Goal: Task Accomplishment & Management: Complete application form

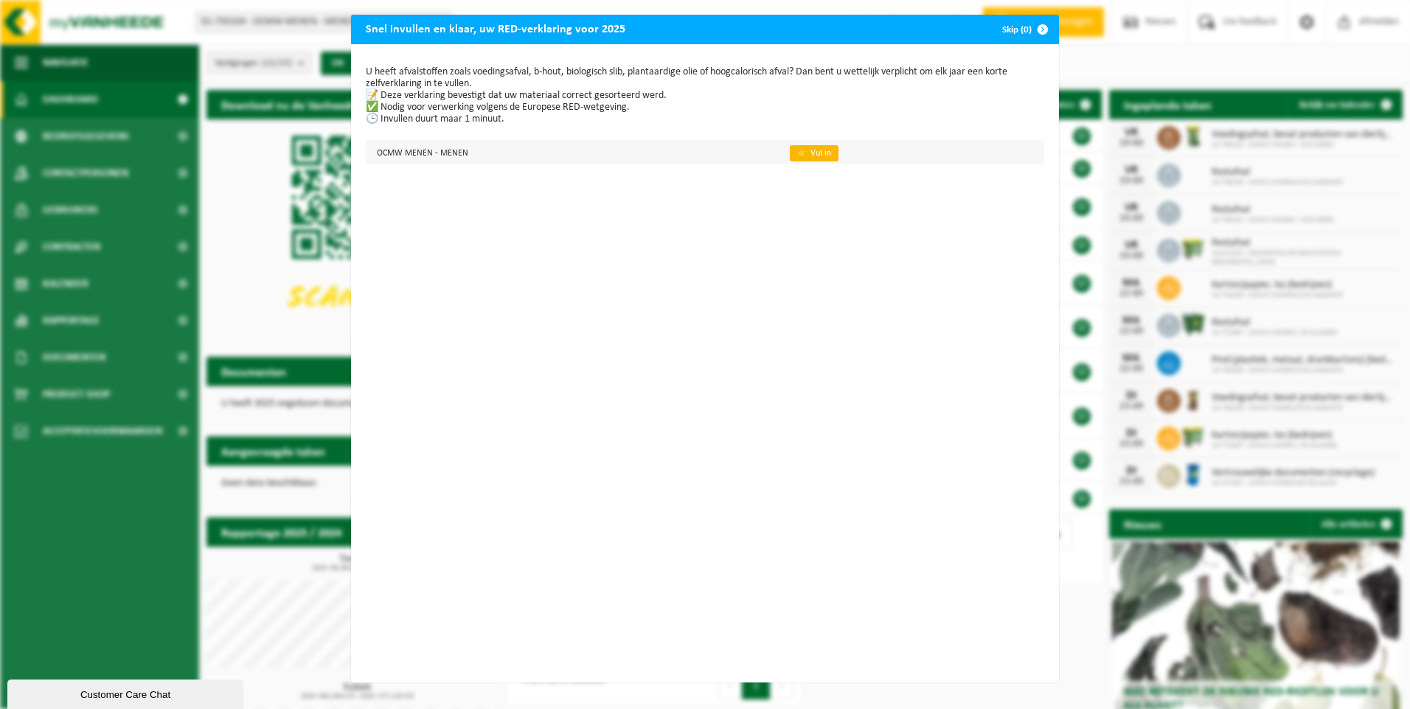
click at [799, 154] on link "👉 Vul in" at bounding box center [814, 153] width 49 height 16
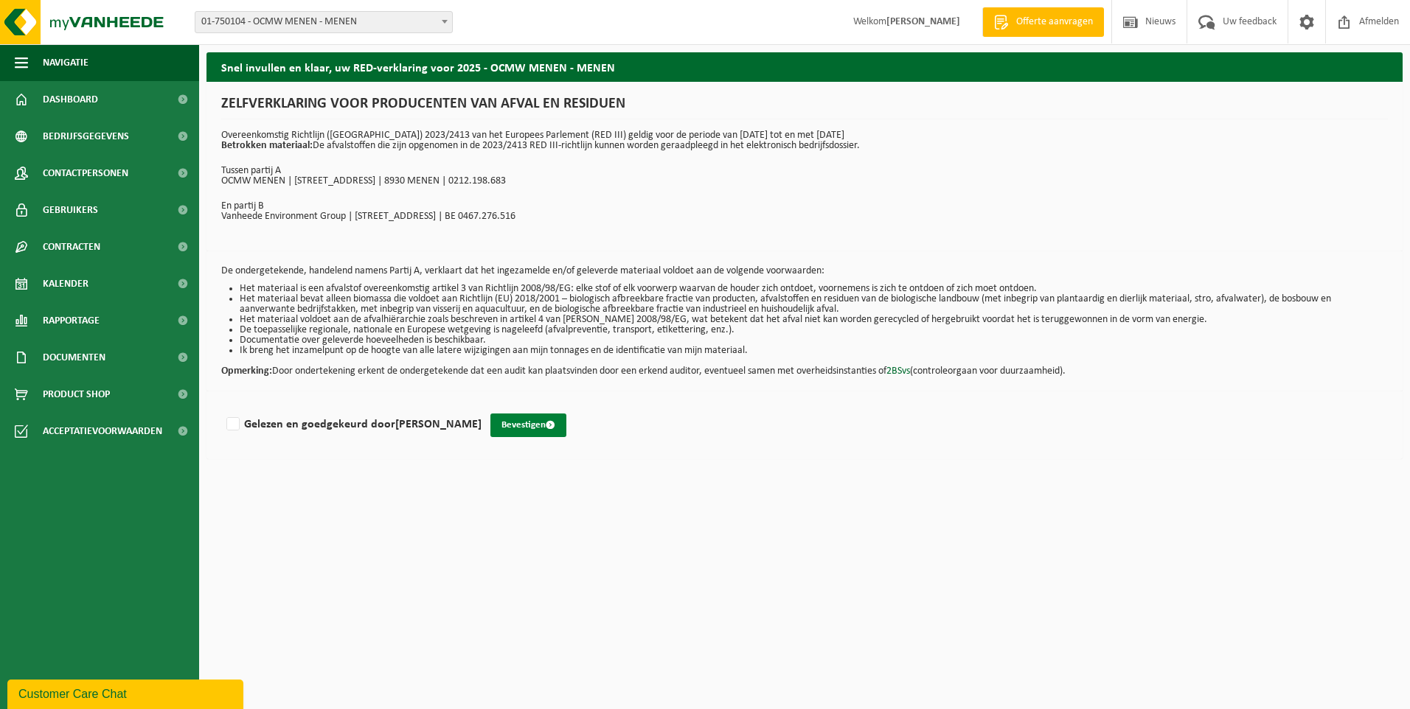
click at [526, 425] on button "Bevestigen" at bounding box center [528, 426] width 76 height 24
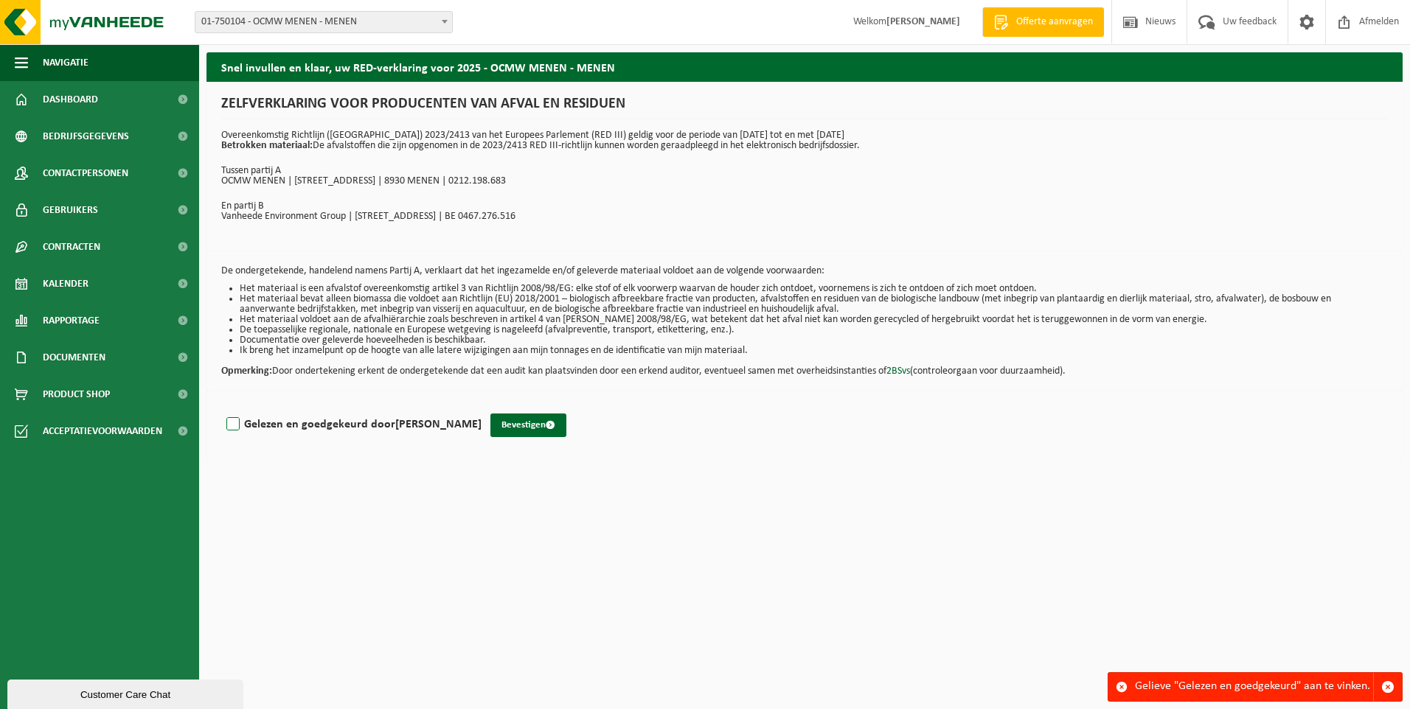
click at [236, 420] on label "Gelezen en goedgekeurd door [PERSON_NAME]" at bounding box center [352, 425] width 258 height 22
click at [481, 406] on input "Gelezen en goedgekeurd door DANNY DEPAEPE" at bounding box center [481, 406] width 1 height 1
checkbox input "true"
click at [515, 422] on button "Bevestigen" at bounding box center [528, 426] width 76 height 24
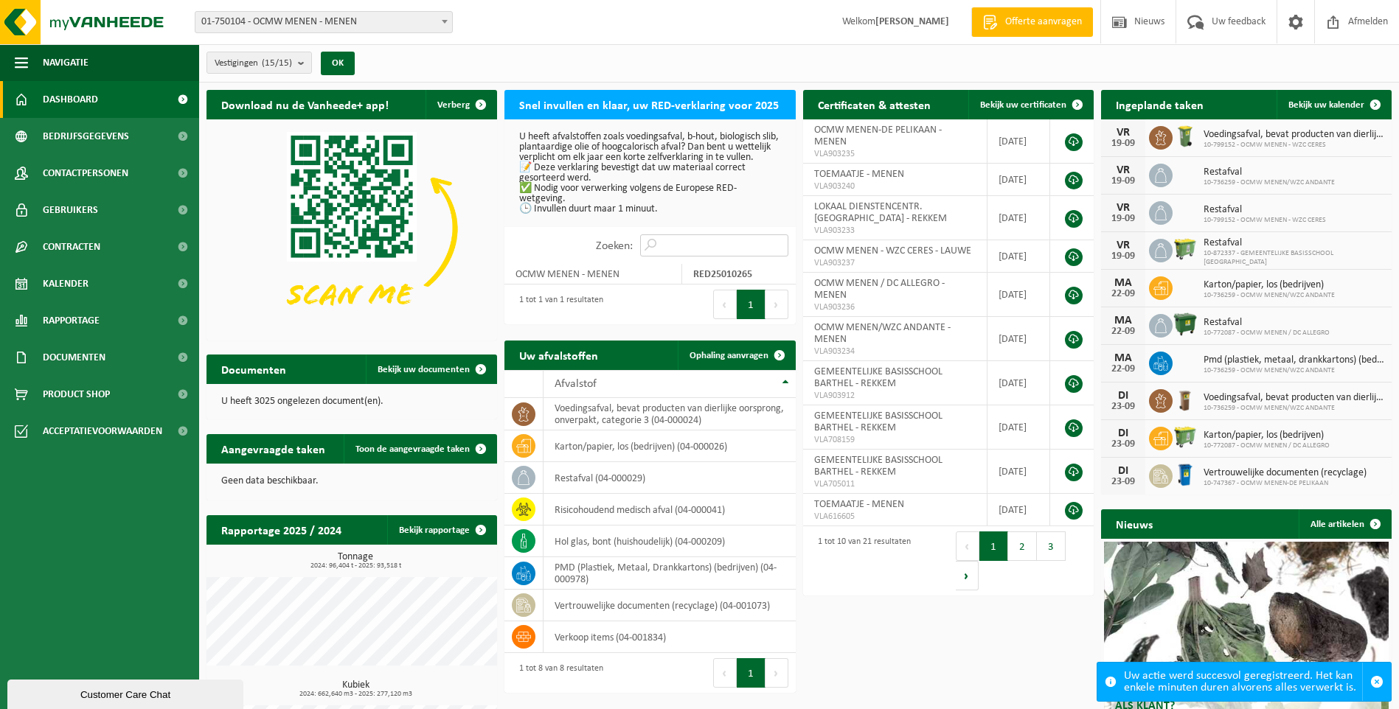
click at [660, 254] on input "Zoeken:" at bounding box center [714, 245] width 148 height 22
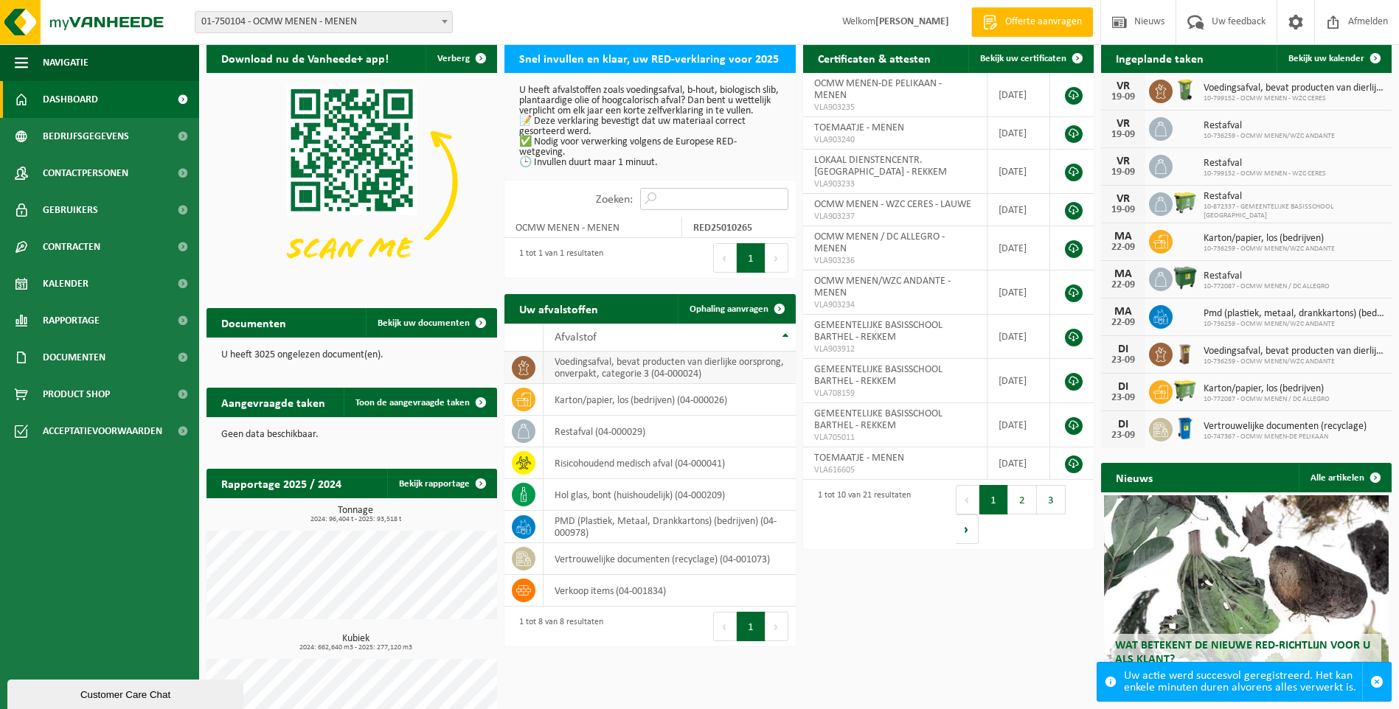
scroll to position [74, 0]
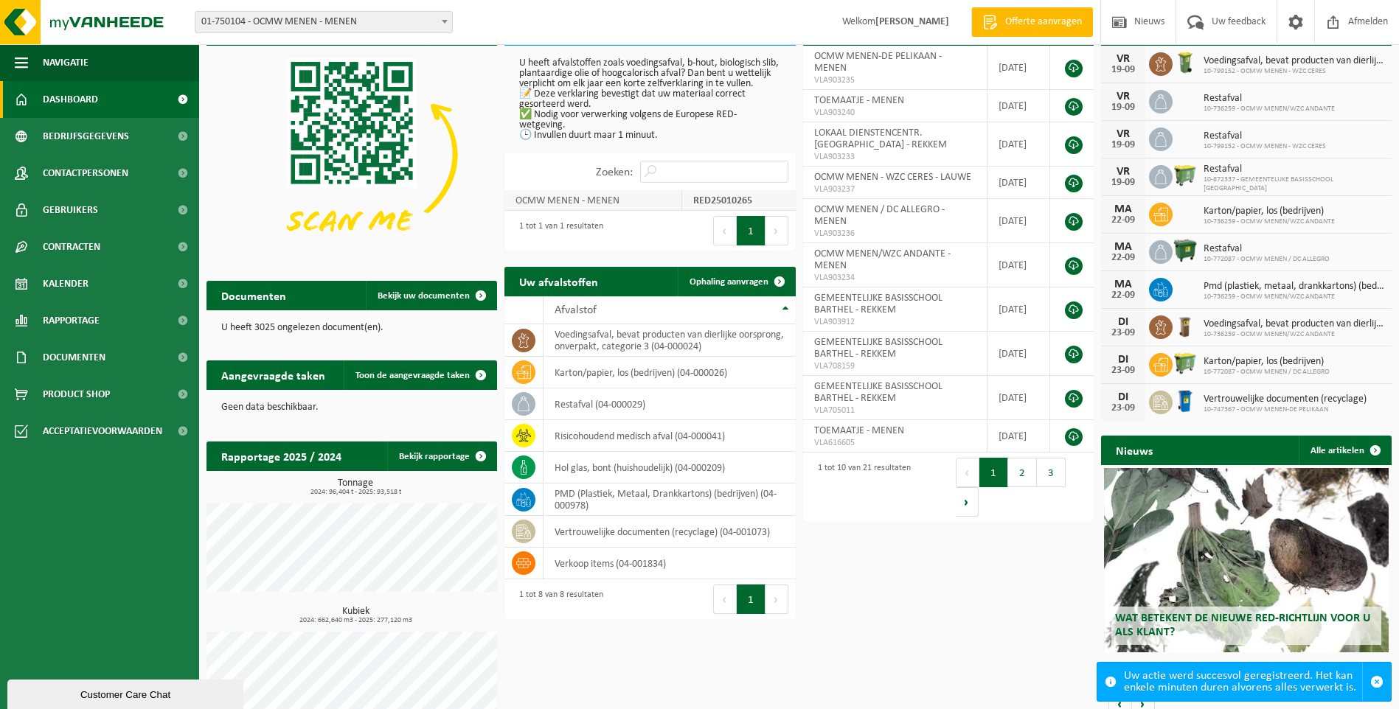
click at [565, 211] on td "OCMW MENEN - MENEN" at bounding box center [593, 200] width 178 height 21
click at [689, 181] on input "Zoeken:" at bounding box center [714, 172] width 148 height 22
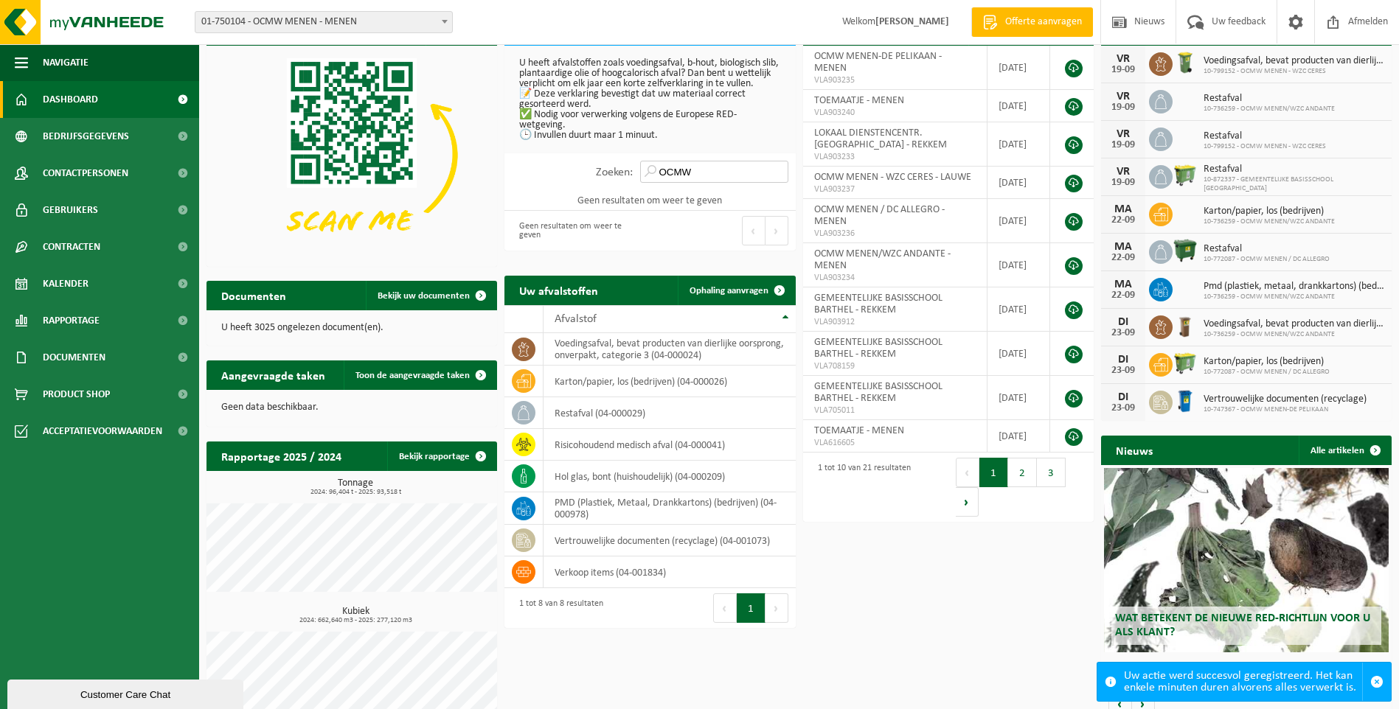
drag, startPoint x: 695, startPoint y: 184, endPoint x: 662, endPoint y: 184, distance: 33.2
click at [662, 183] on input "OCMW" at bounding box center [714, 172] width 148 height 22
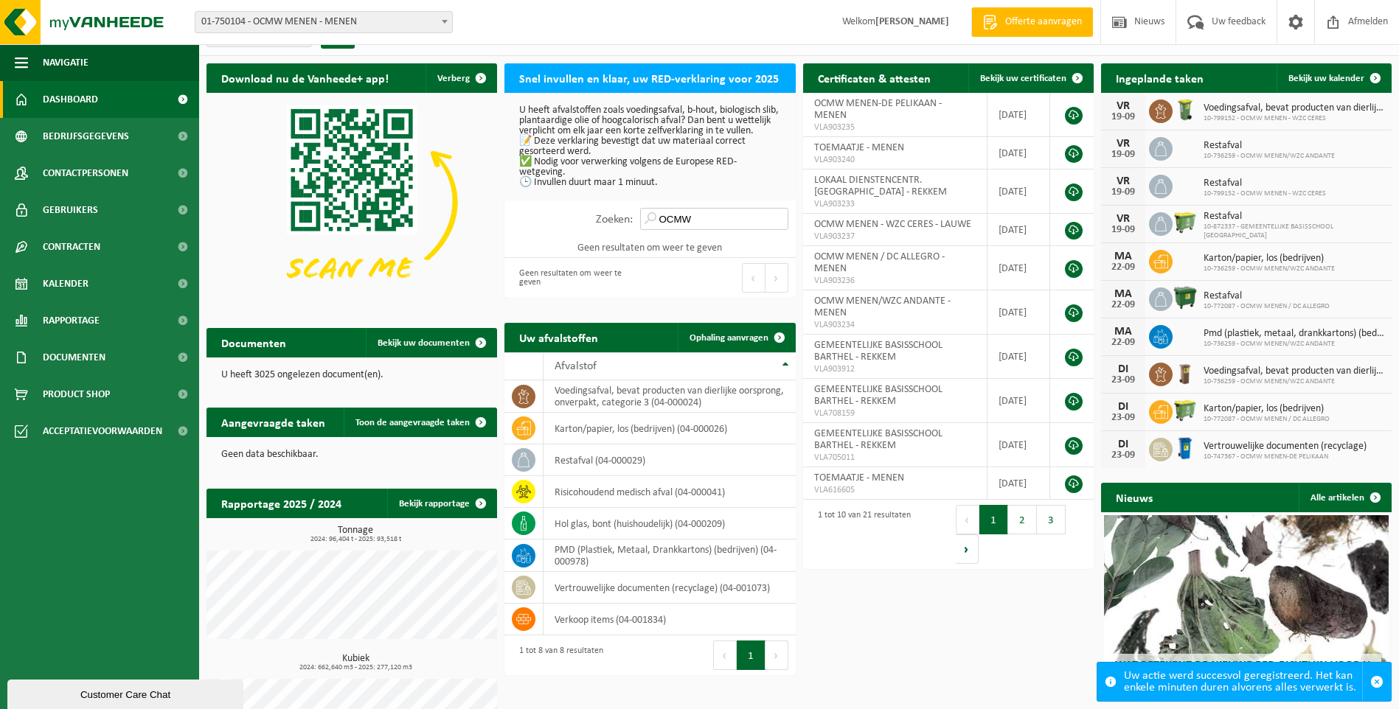
scroll to position [0, 0]
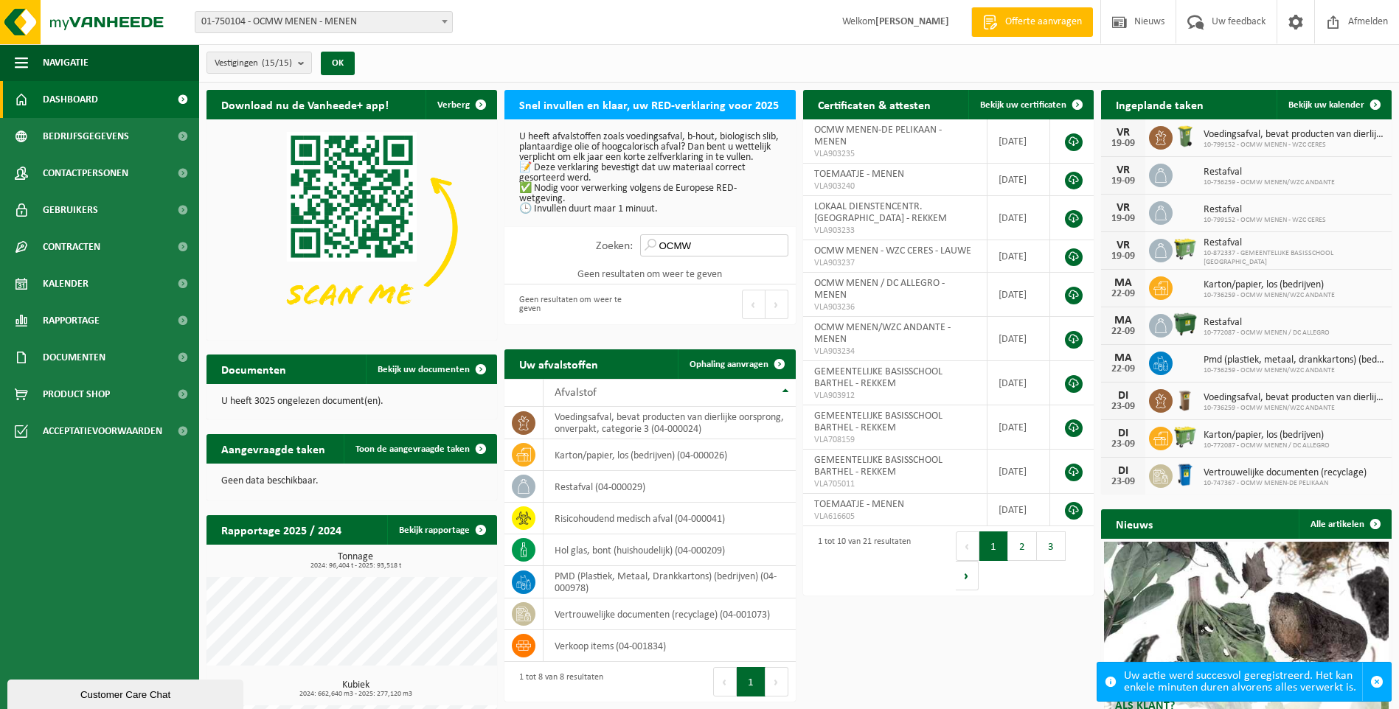
type input "OCMW"
click at [613, 111] on h2 "Snel invullen en klaar, uw RED-verklaring voor 2025" at bounding box center [648, 104] width 289 height 29
click at [614, 107] on h2 "Snel invullen en klaar, uw RED-verklaring voor 2025" at bounding box center [648, 104] width 289 height 29
click at [1020, 552] on button "2" at bounding box center [1022, 546] width 29 height 29
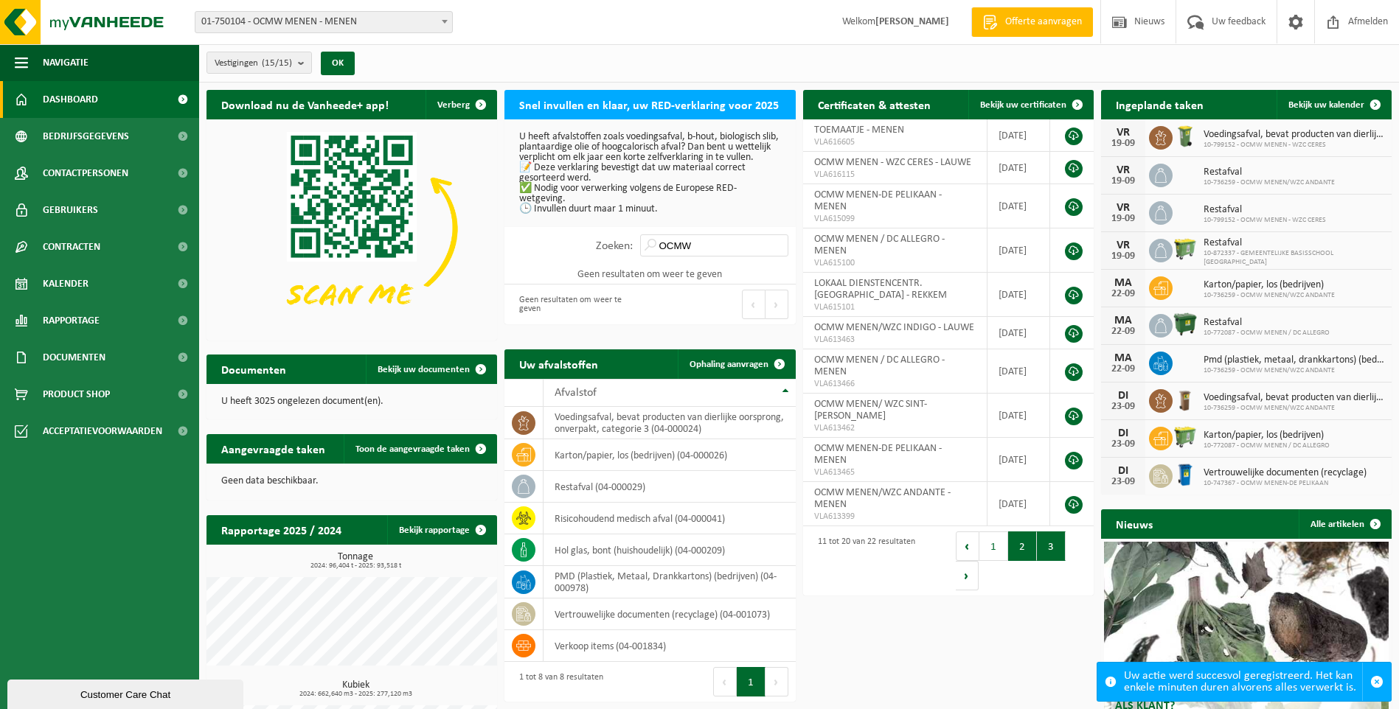
click at [1042, 550] on button "3" at bounding box center [1051, 546] width 29 height 29
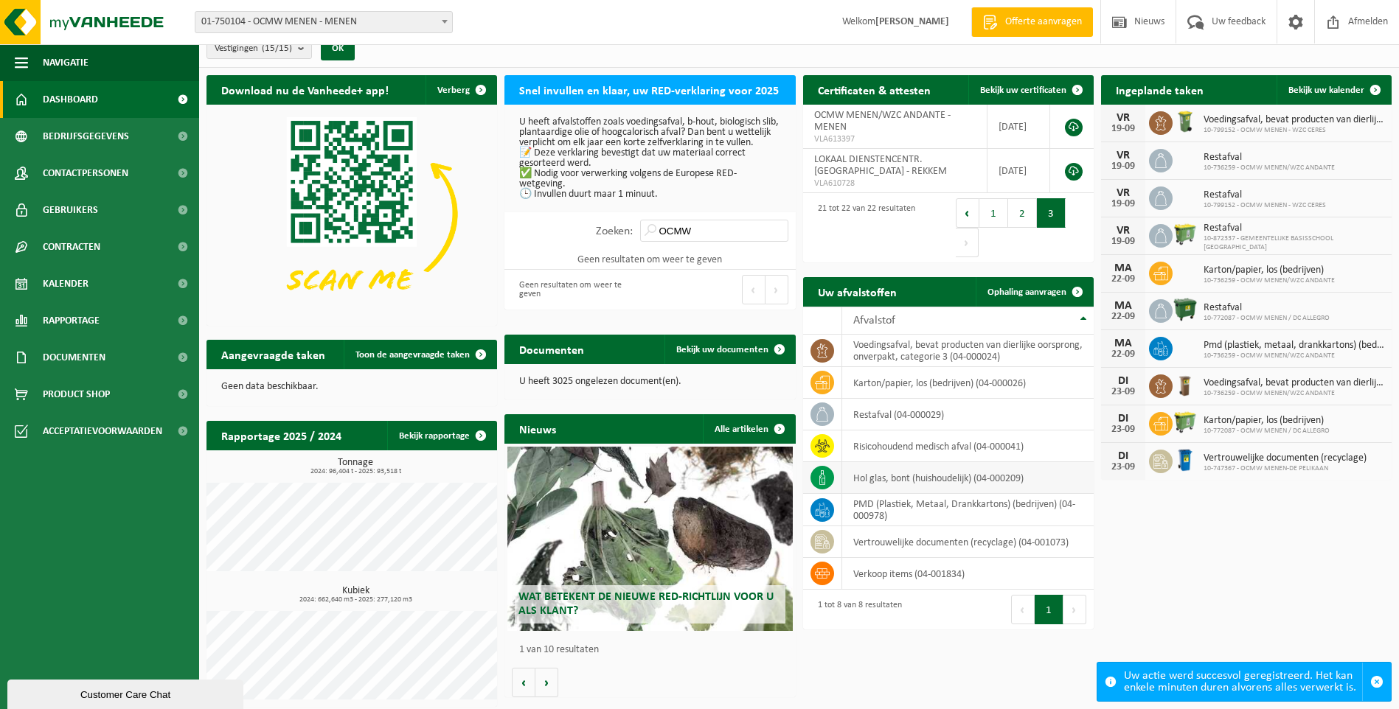
scroll to position [19, 0]
